Goal: Task Accomplishment & Management: Complete application form

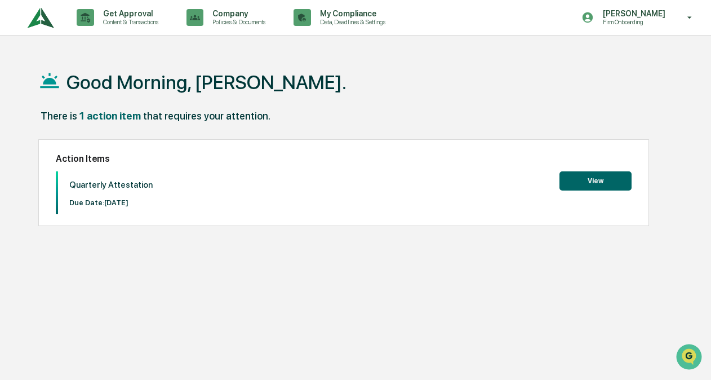
click at [599, 188] on button "View" at bounding box center [596, 180] width 72 height 19
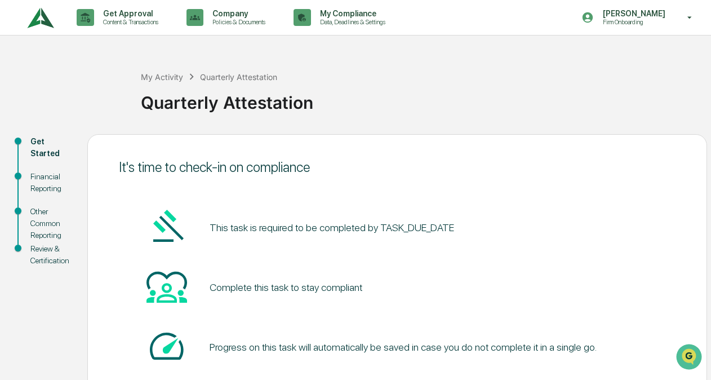
scroll to position [74, 0]
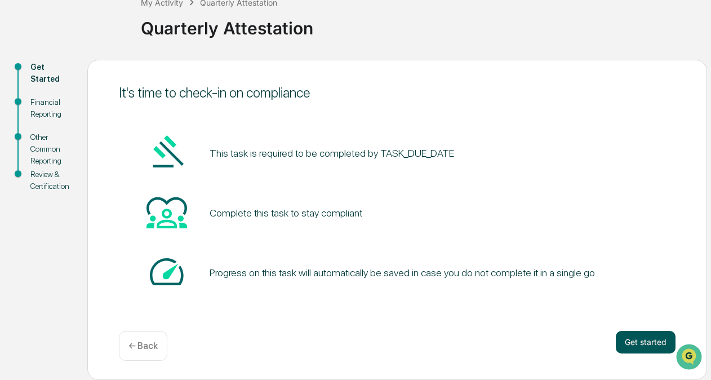
click at [635, 342] on button "Get started" at bounding box center [646, 342] width 60 height 23
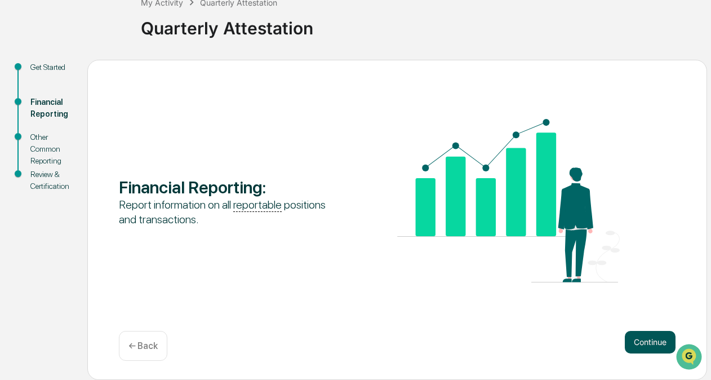
click at [636, 342] on button "Continue" at bounding box center [650, 342] width 51 height 23
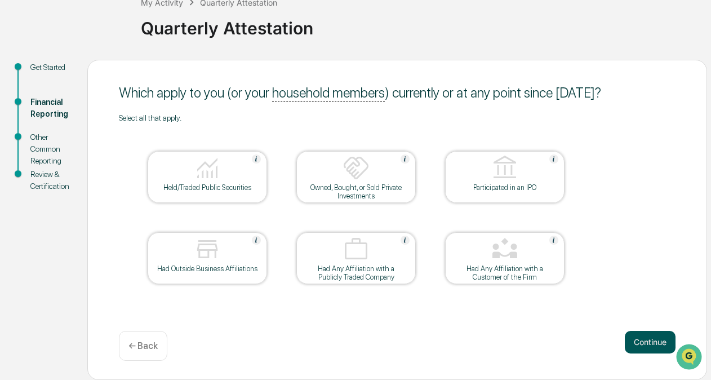
click at [651, 339] on button "Continue" at bounding box center [650, 342] width 51 height 23
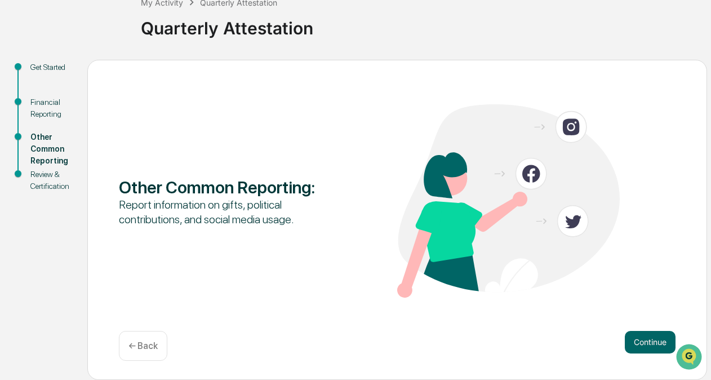
click at [144, 348] on p "← Back" at bounding box center [143, 345] width 29 height 11
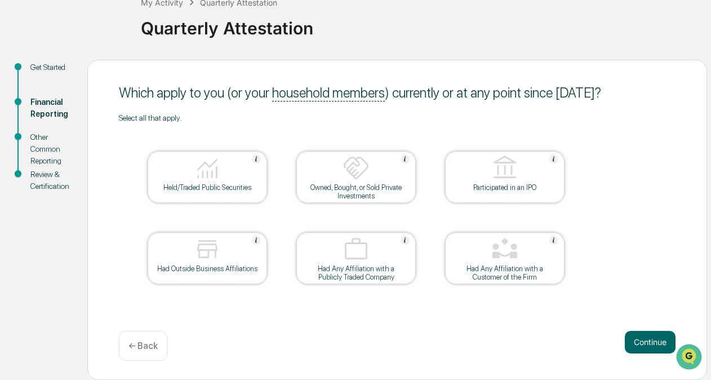
click at [233, 174] on div at bounding box center [207, 168] width 113 height 29
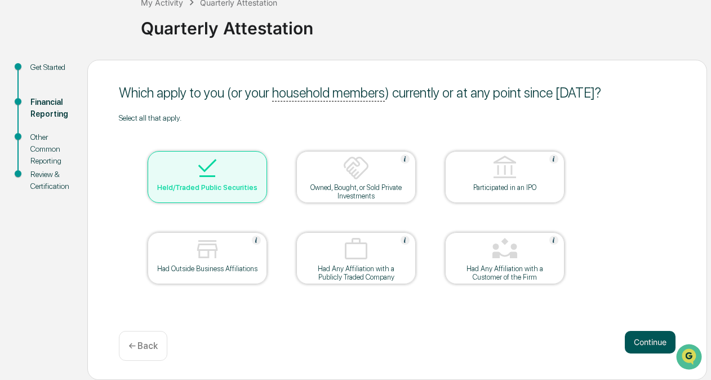
click at [649, 343] on button "Continue" at bounding box center [650, 342] width 51 height 23
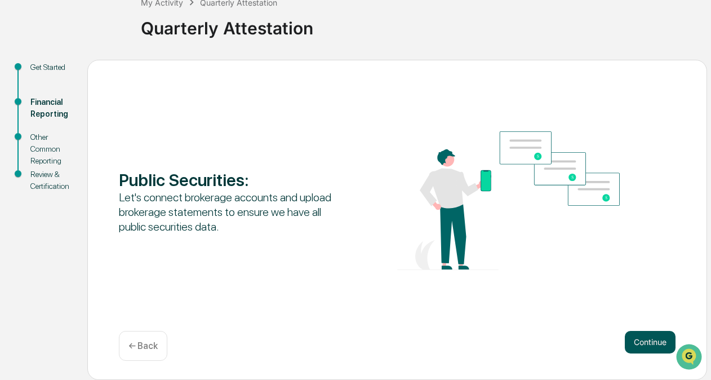
click at [662, 338] on button "Continue" at bounding box center [650, 342] width 51 height 23
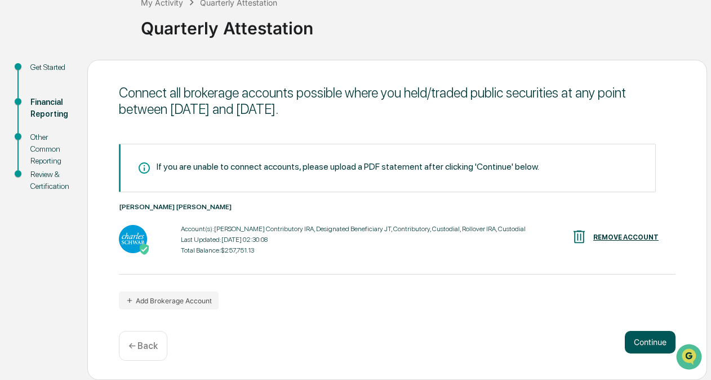
click at [642, 339] on button "Continue" at bounding box center [650, 342] width 51 height 23
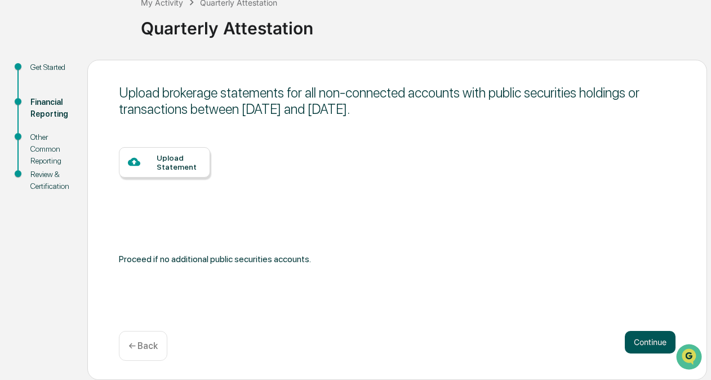
click at [651, 336] on button "Continue" at bounding box center [650, 342] width 51 height 23
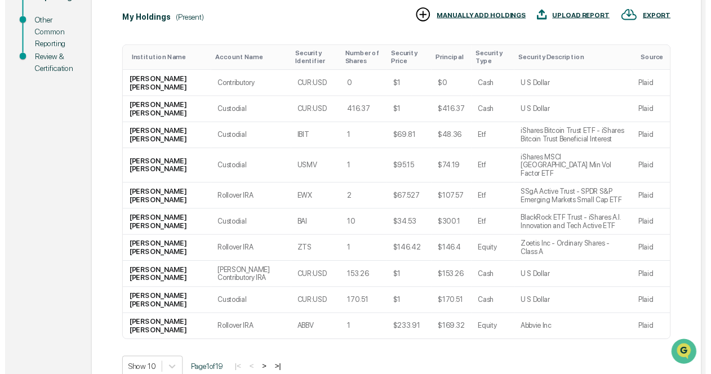
scroll to position [255, 0]
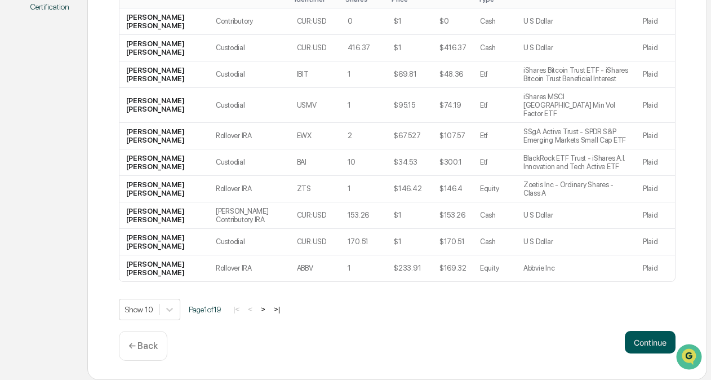
click at [656, 347] on button "Continue" at bounding box center [650, 342] width 51 height 23
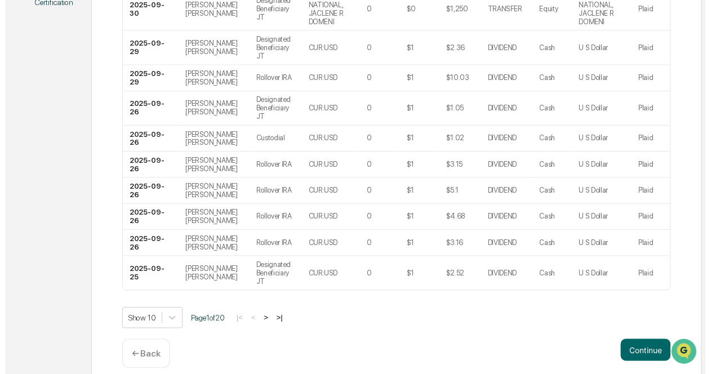
scroll to position [259, 0]
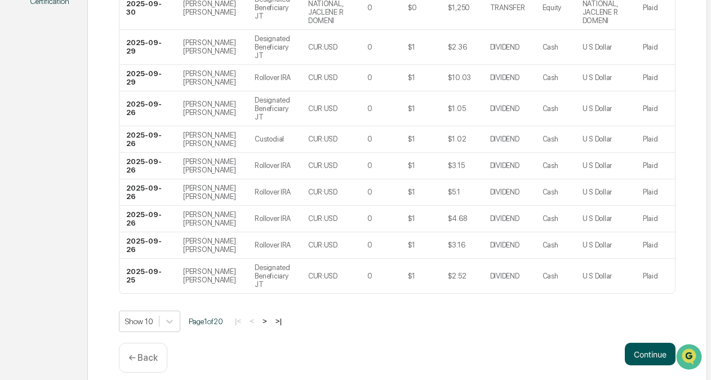
click at [646, 348] on button "Continue" at bounding box center [650, 354] width 51 height 23
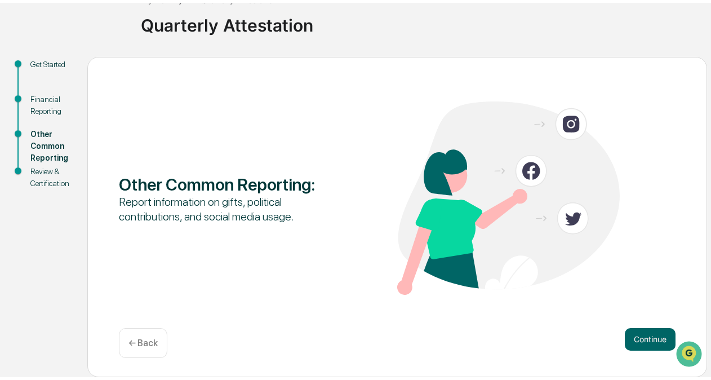
scroll to position [74, 0]
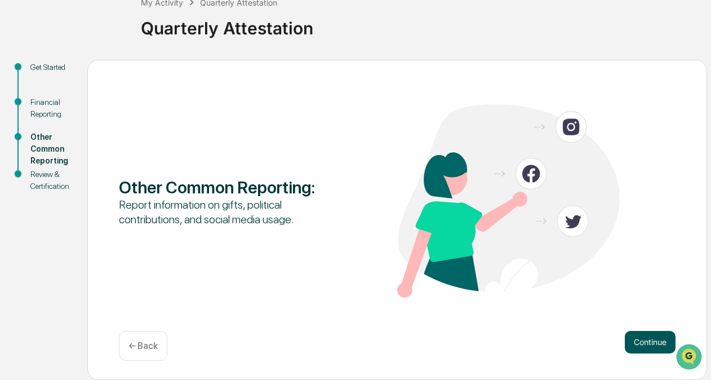
click at [646, 343] on button "Continue" at bounding box center [650, 342] width 51 height 23
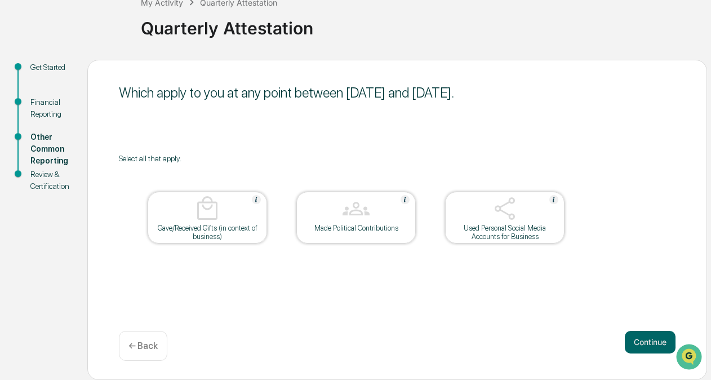
click at [646, 343] on button "Continue" at bounding box center [650, 342] width 51 height 23
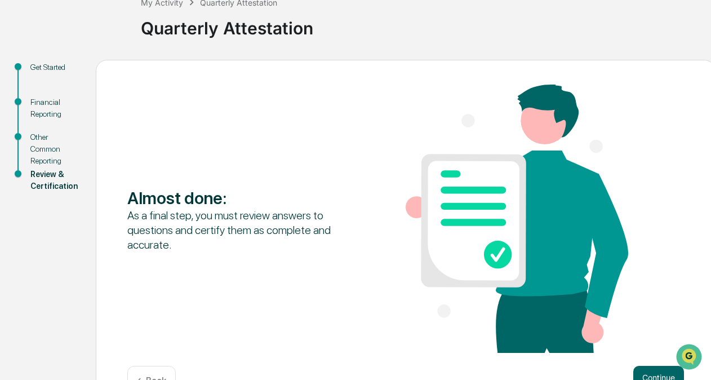
scroll to position [110, 0]
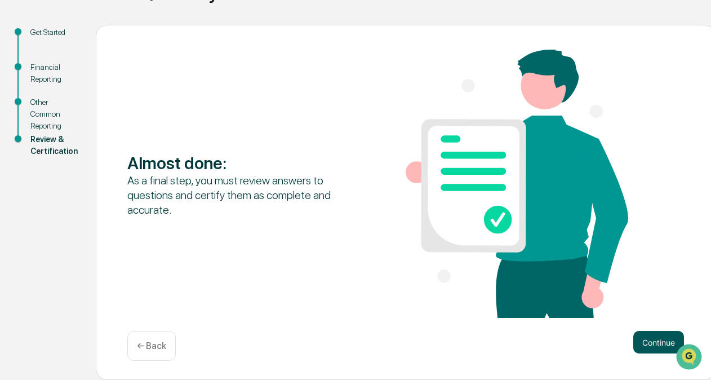
click at [645, 337] on button "Continue" at bounding box center [659, 342] width 51 height 23
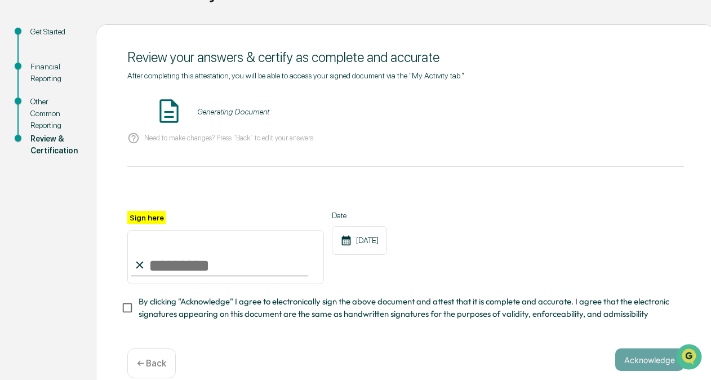
scroll to position [132, 0]
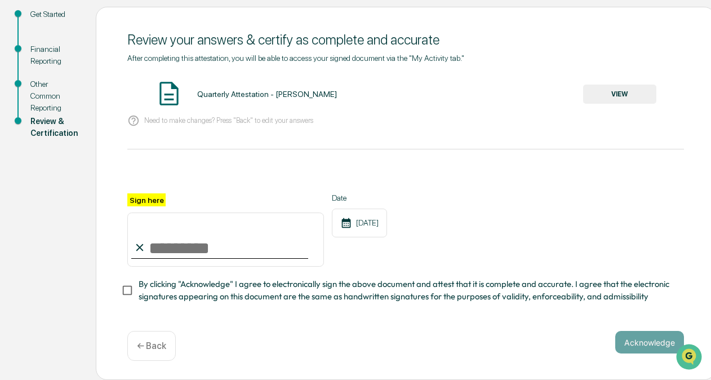
click at [166, 243] on input "Sign here" at bounding box center [225, 240] width 197 height 54
type input "*"
type input "**********"
click at [637, 85] on button "VIEW" at bounding box center [619, 94] width 73 height 19
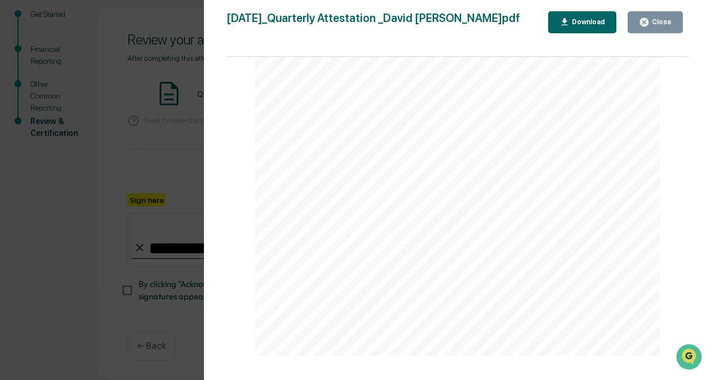
scroll to position [3410, 0]
